Goal: Ask a question

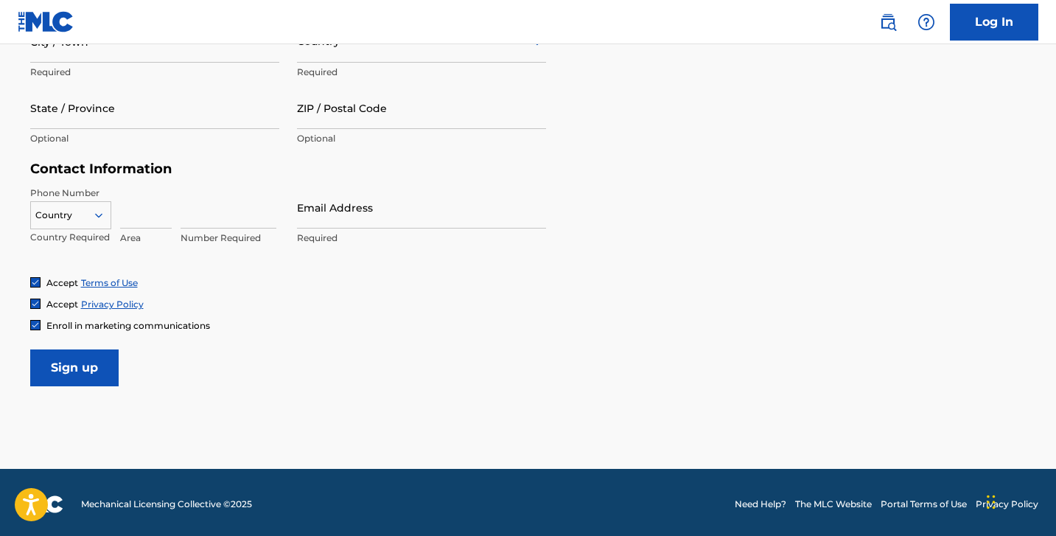
scroll to position [617, 0]
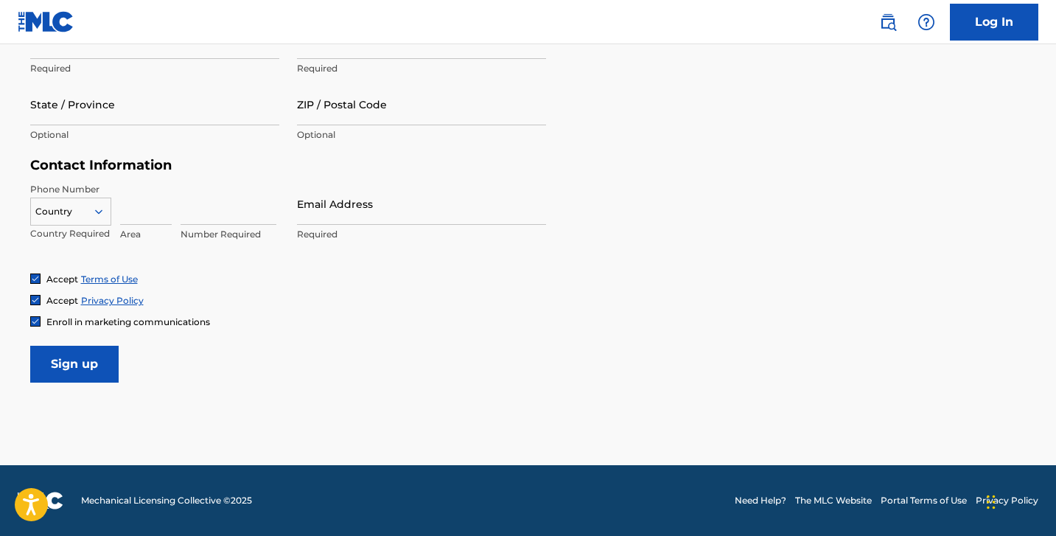
click at [758, 503] on link "Need Help?" at bounding box center [760, 500] width 52 height 13
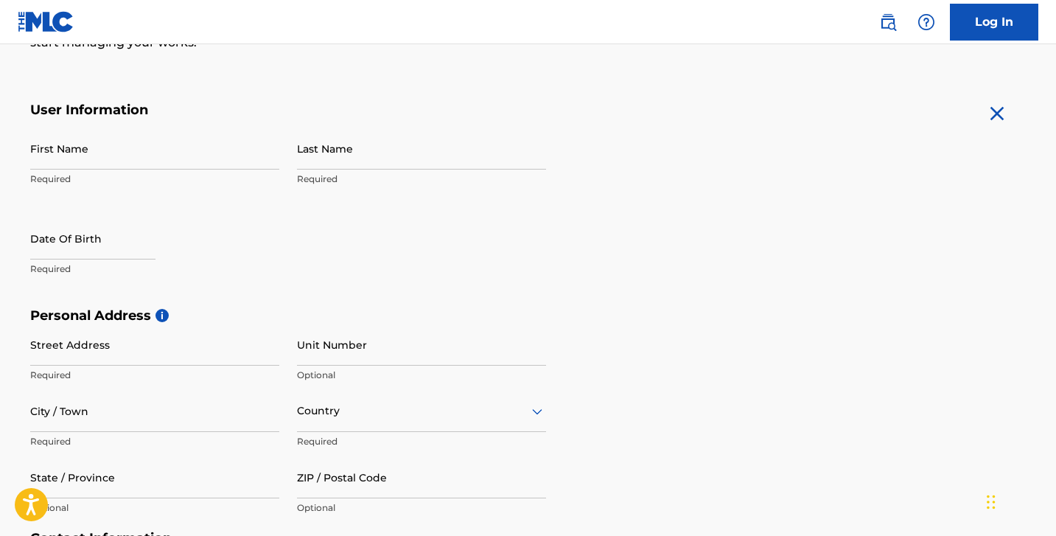
scroll to position [163, 0]
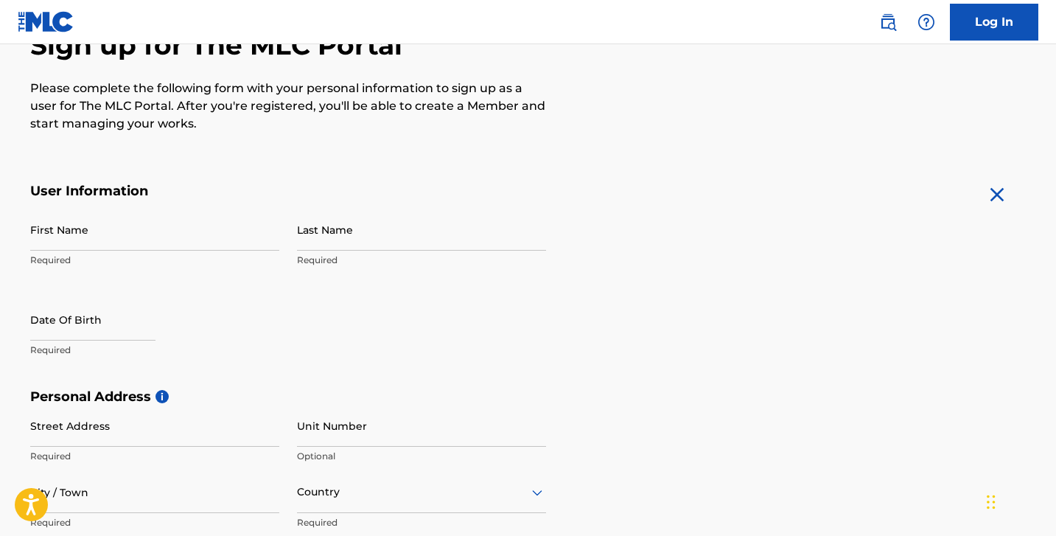
click at [261, 230] on input "First Name" at bounding box center [154, 229] width 249 height 42
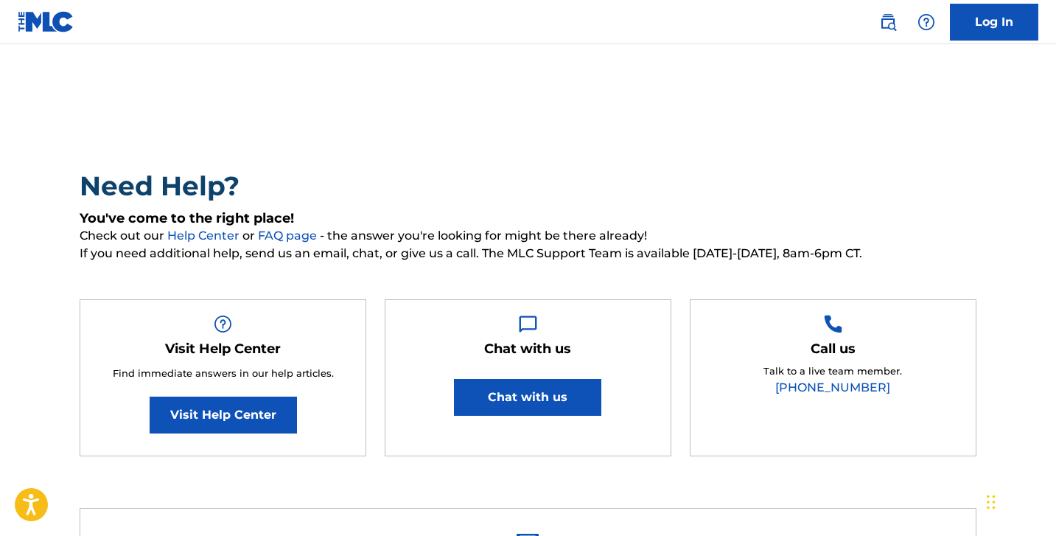
click at [920, 18] on img at bounding box center [926, 22] width 18 height 18
click at [882, 24] on img at bounding box center [888, 22] width 18 height 18
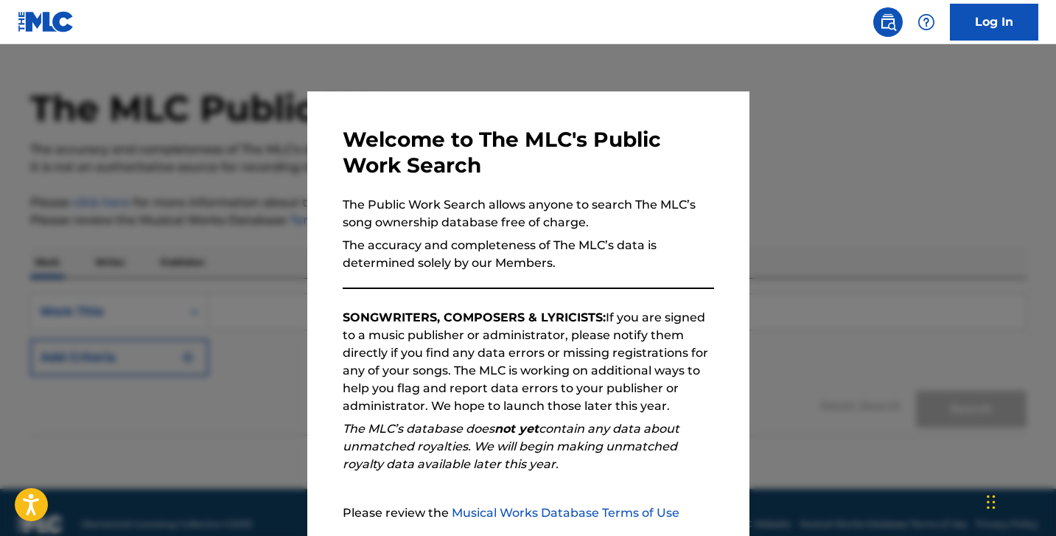
scroll to position [43, 0]
